Goal: Task Accomplishment & Management: Complete application form

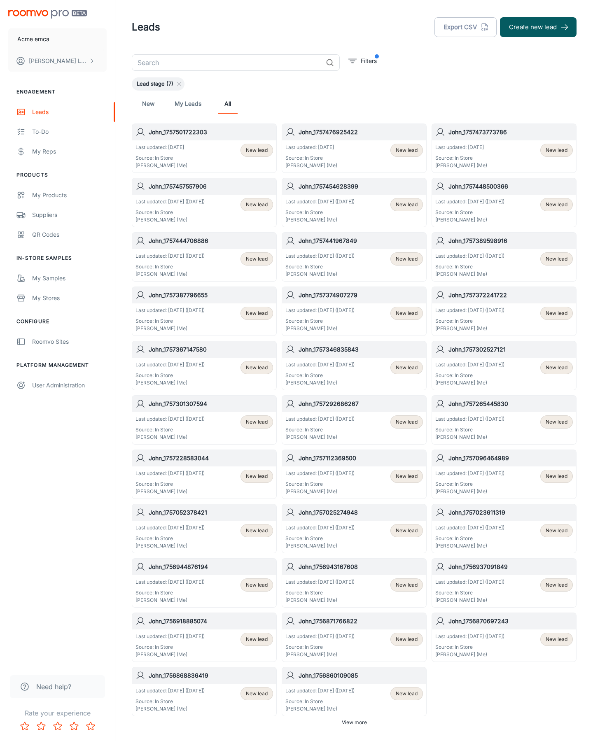
click at [538, 27] on button "Create new lead" at bounding box center [538, 27] width 77 height 20
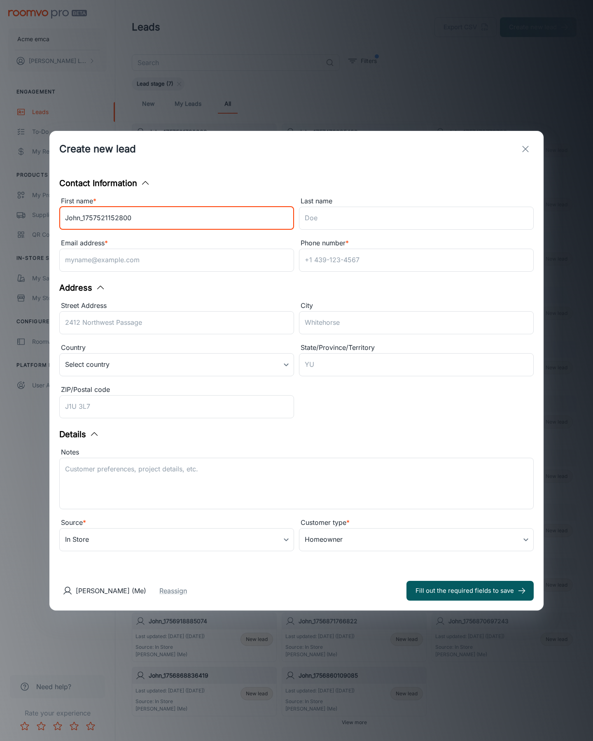
type input "John_1757521152800"
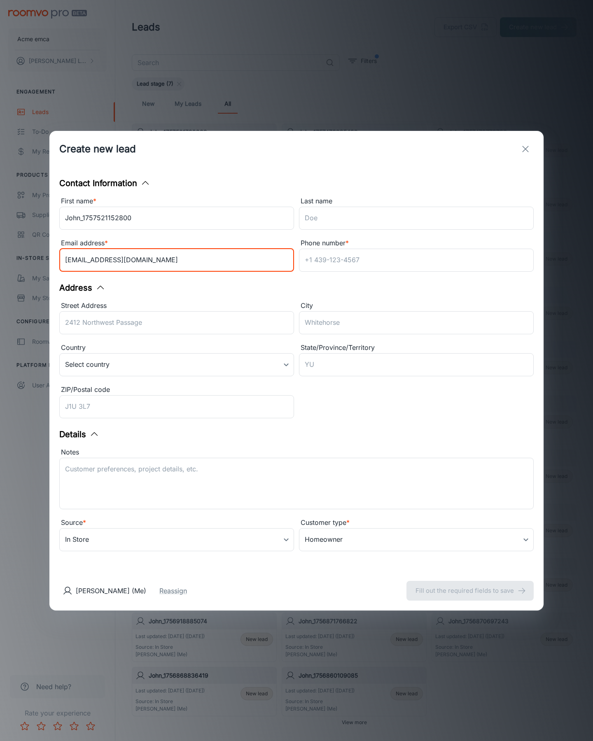
type input "[EMAIL_ADDRESS][DOMAIN_NAME]"
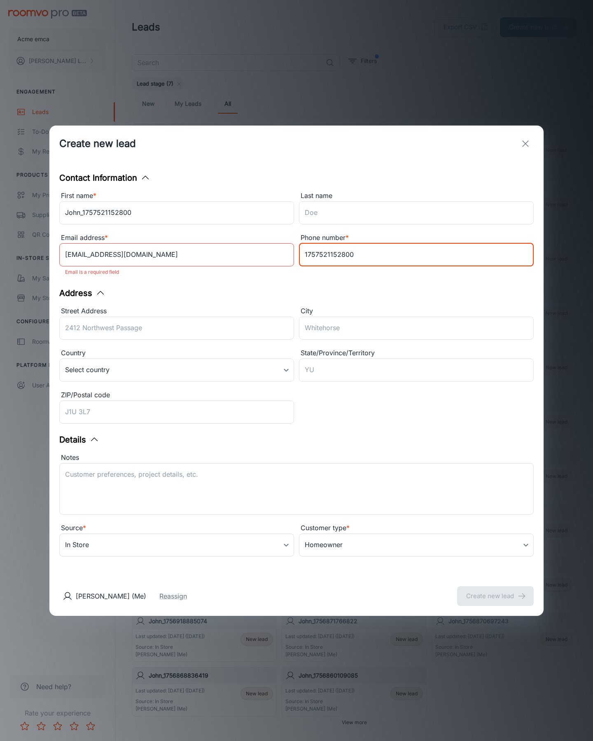
type input "1757521152800"
click at [495, 590] on button "Create new lead" at bounding box center [495, 596] width 77 height 20
